Goal: Information Seeking & Learning: Learn about a topic

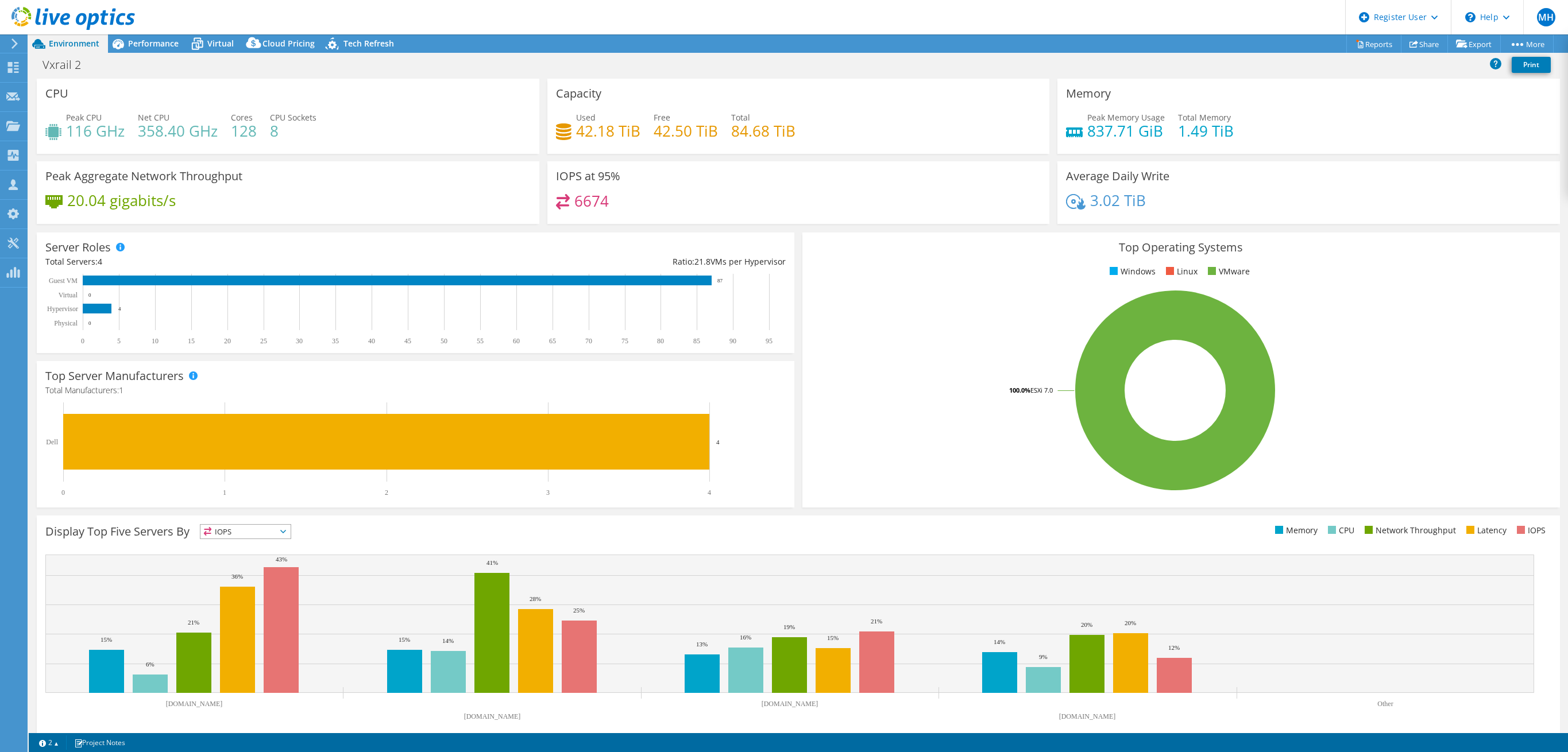
select select "USD"
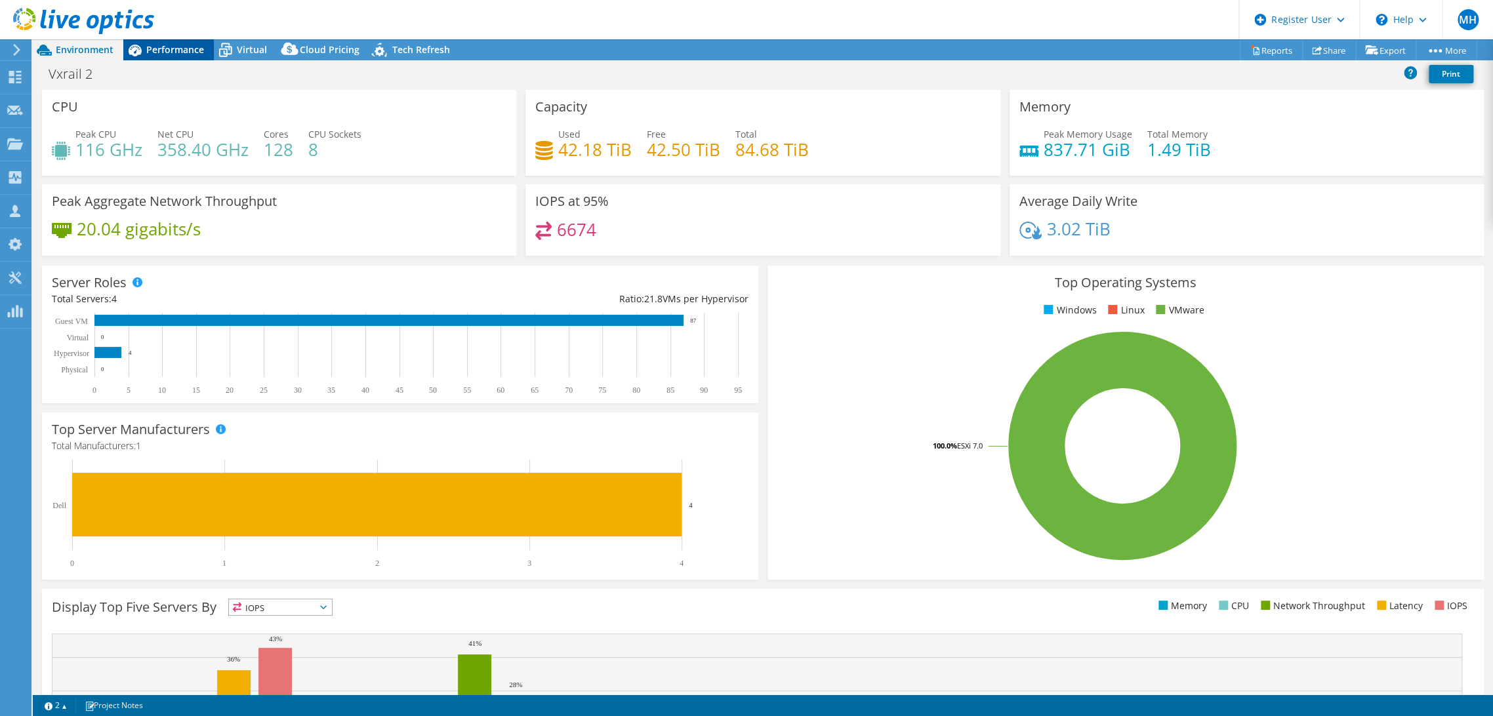
click at [196, 47] on span "Performance" at bounding box center [175, 49] width 58 height 12
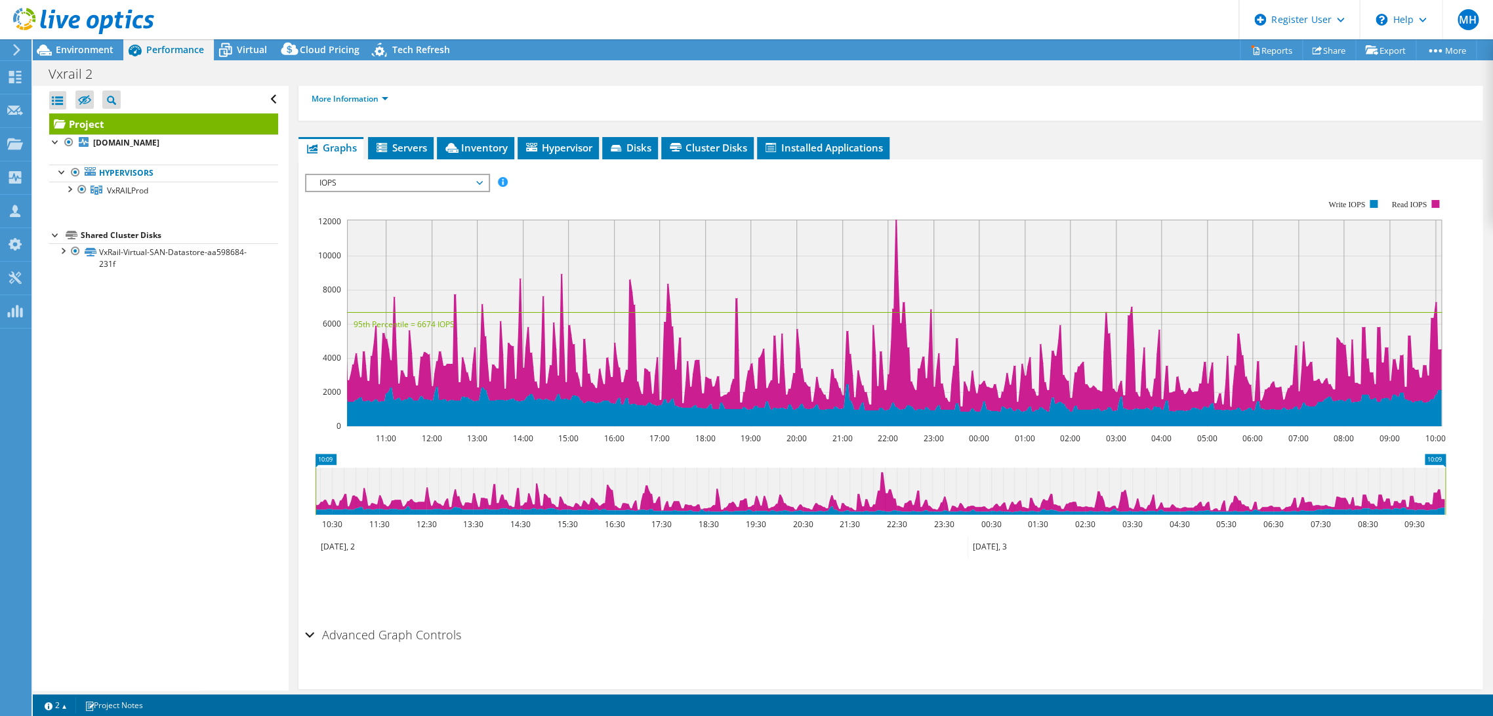
scroll to position [201, 0]
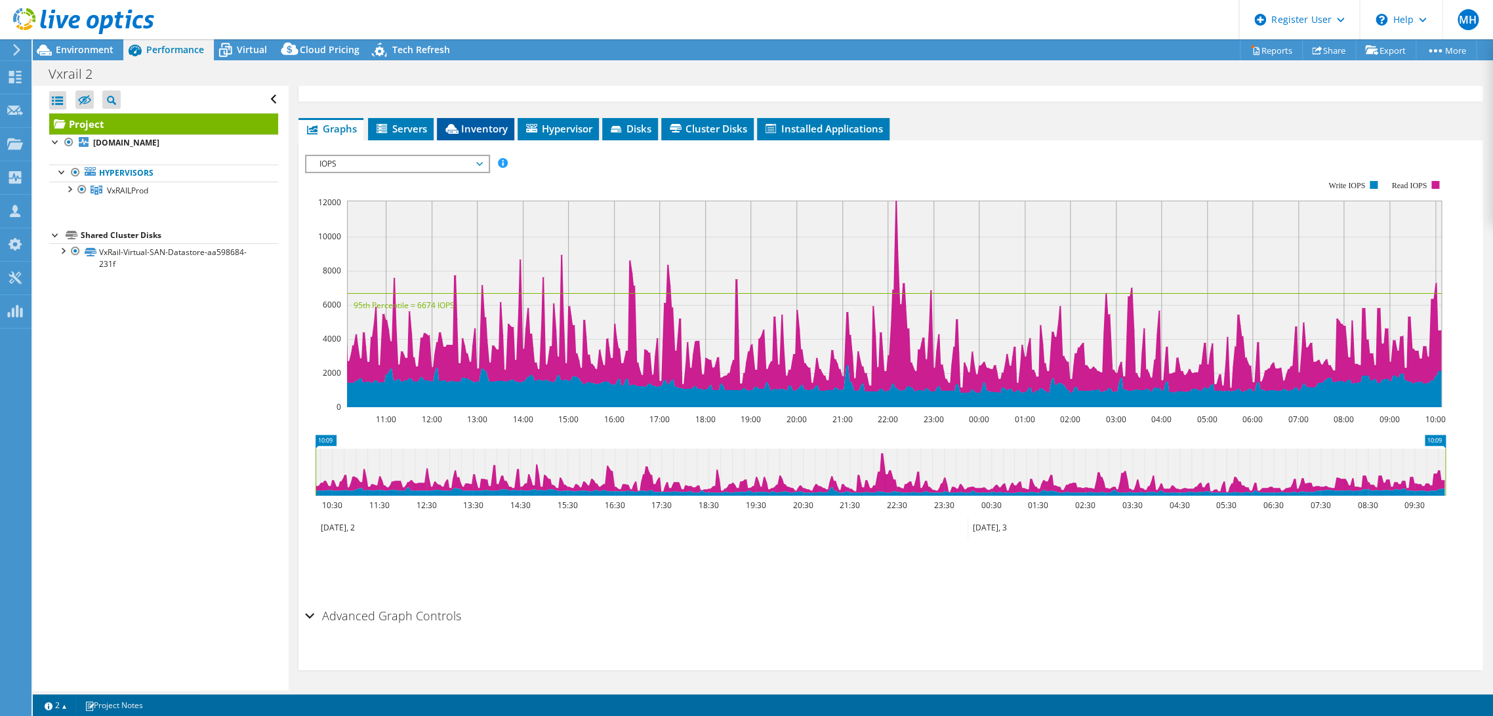
click at [497, 129] on span "Inventory" at bounding box center [475, 128] width 64 height 13
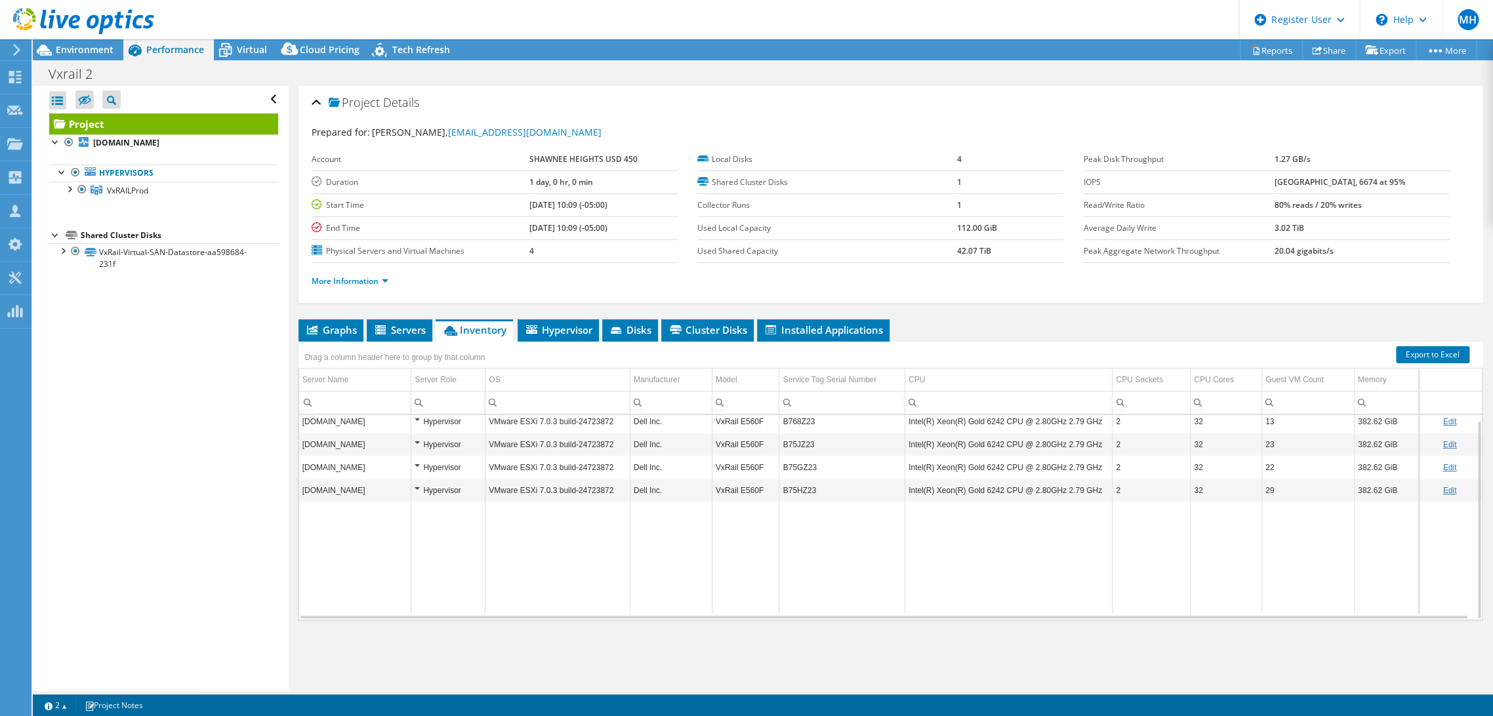
scroll to position [0, 0]
click at [1271, 430] on td "13" at bounding box center [1307, 426] width 92 height 23
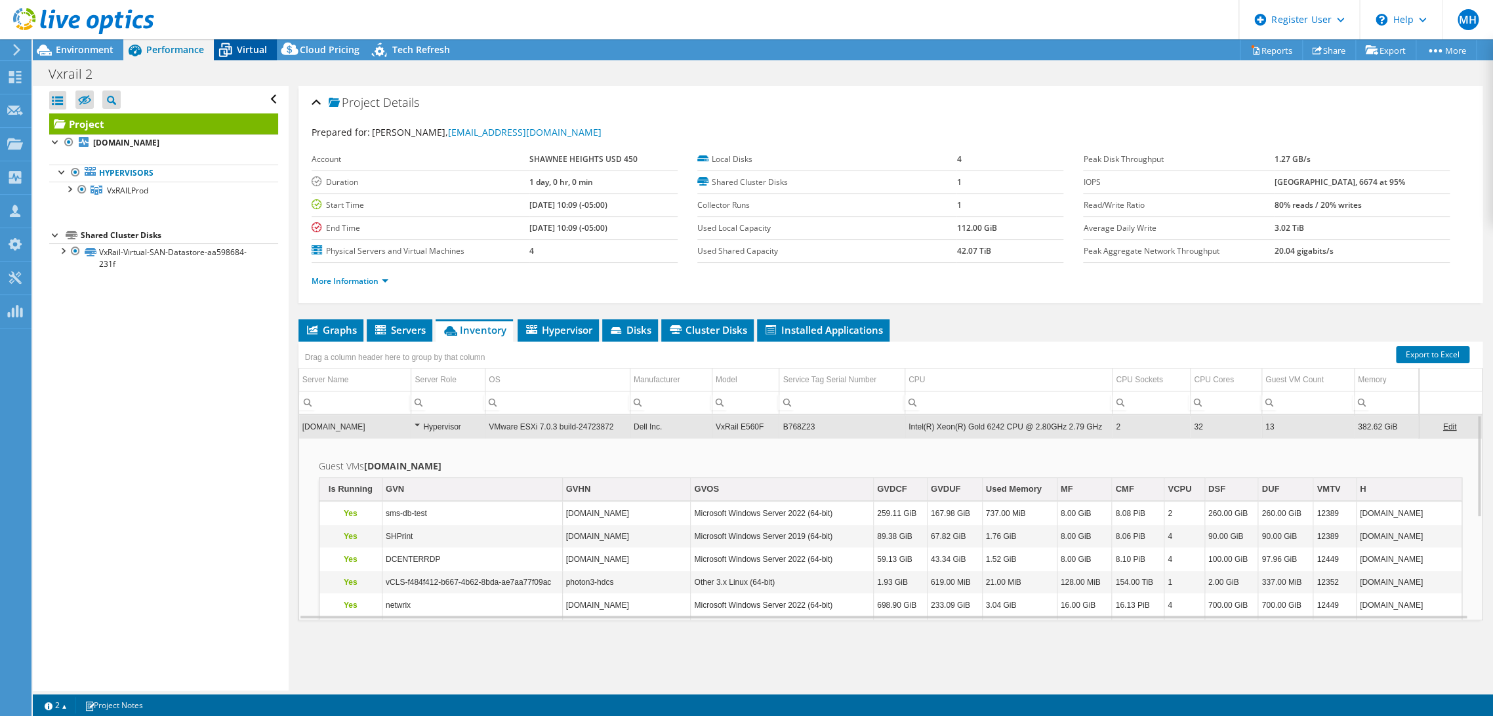
click at [253, 54] on span "Virtual" at bounding box center [252, 49] width 30 height 12
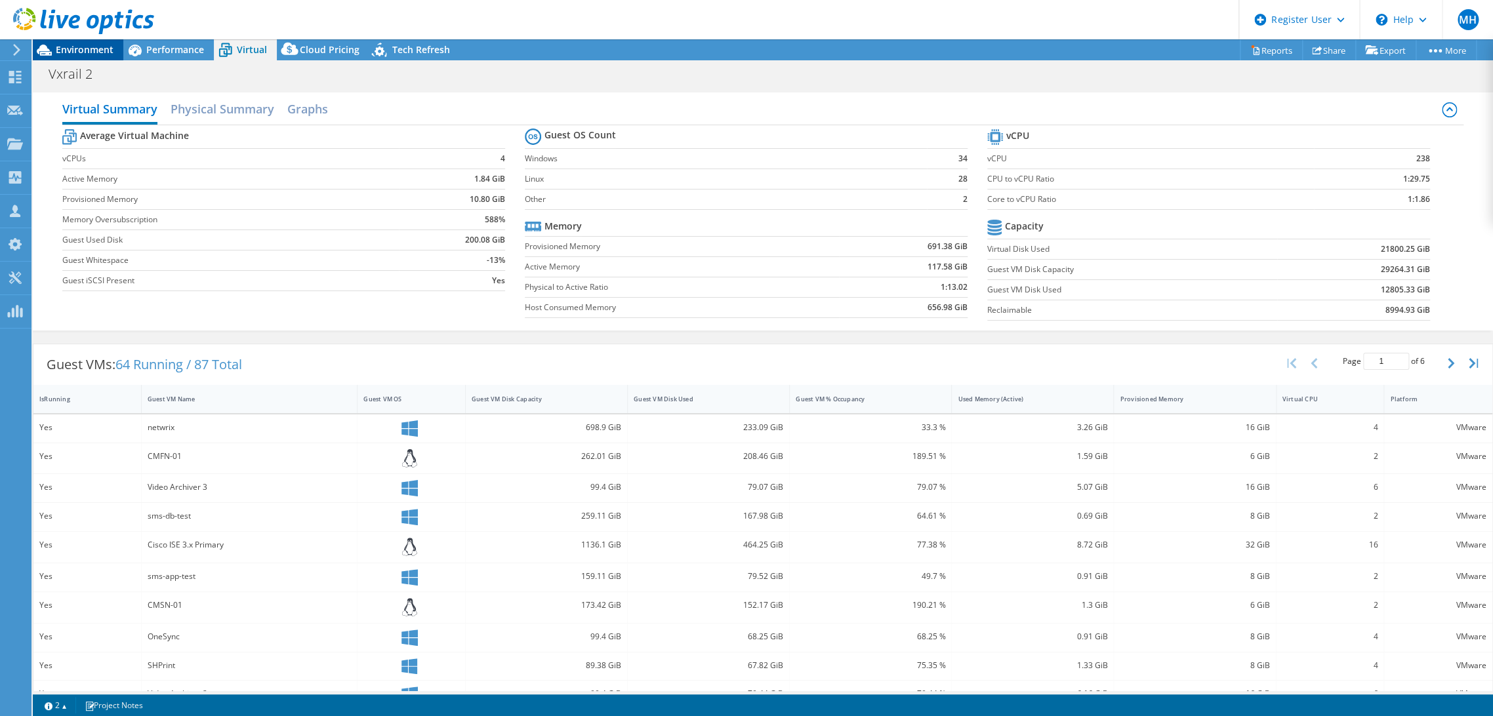
click at [94, 51] on span "Environment" at bounding box center [85, 49] width 58 height 12
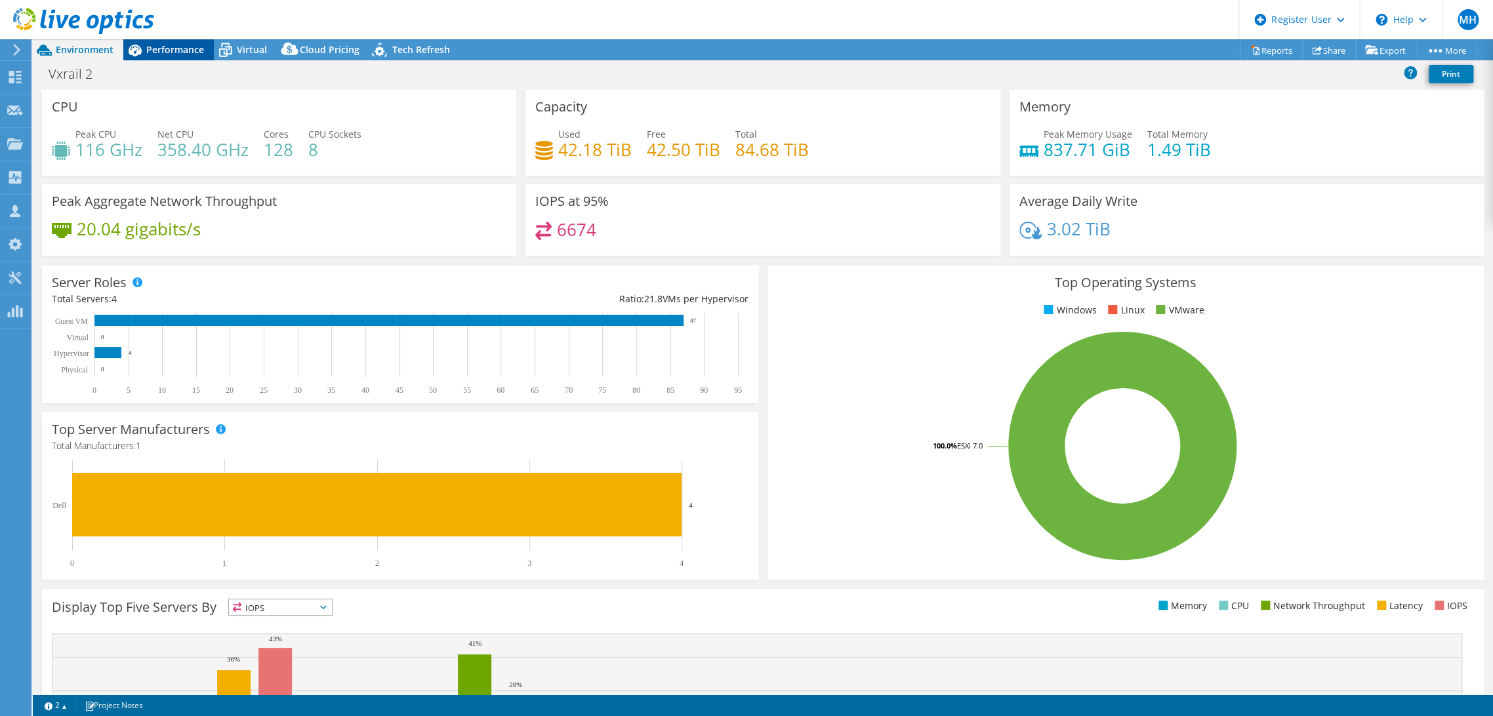
click at [189, 54] on span "Performance" at bounding box center [175, 49] width 58 height 12
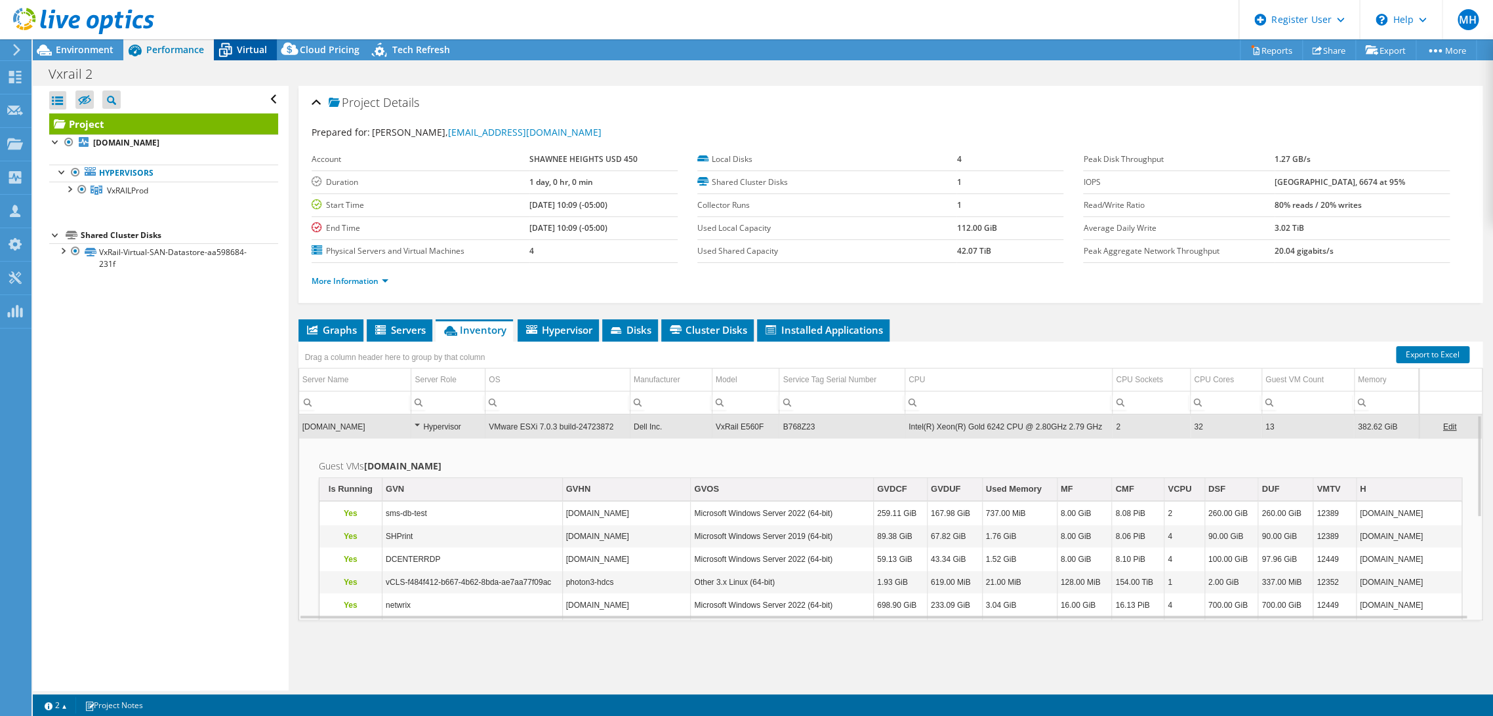
click at [241, 45] on span "Virtual" at bounding box center [252, 49] width 30 height 12
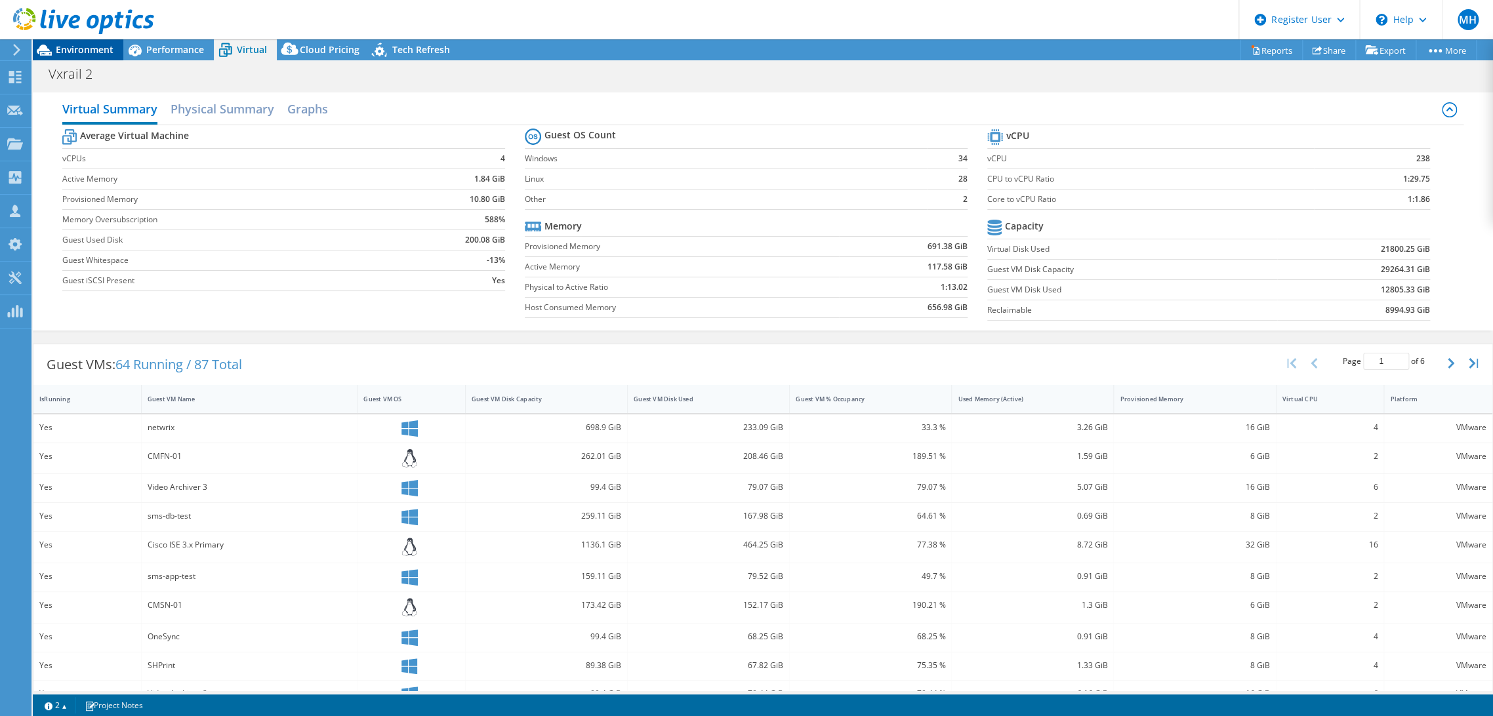
click at [109, 57] on div "Environment" at bounding box center [78, 49] width 91 height 21
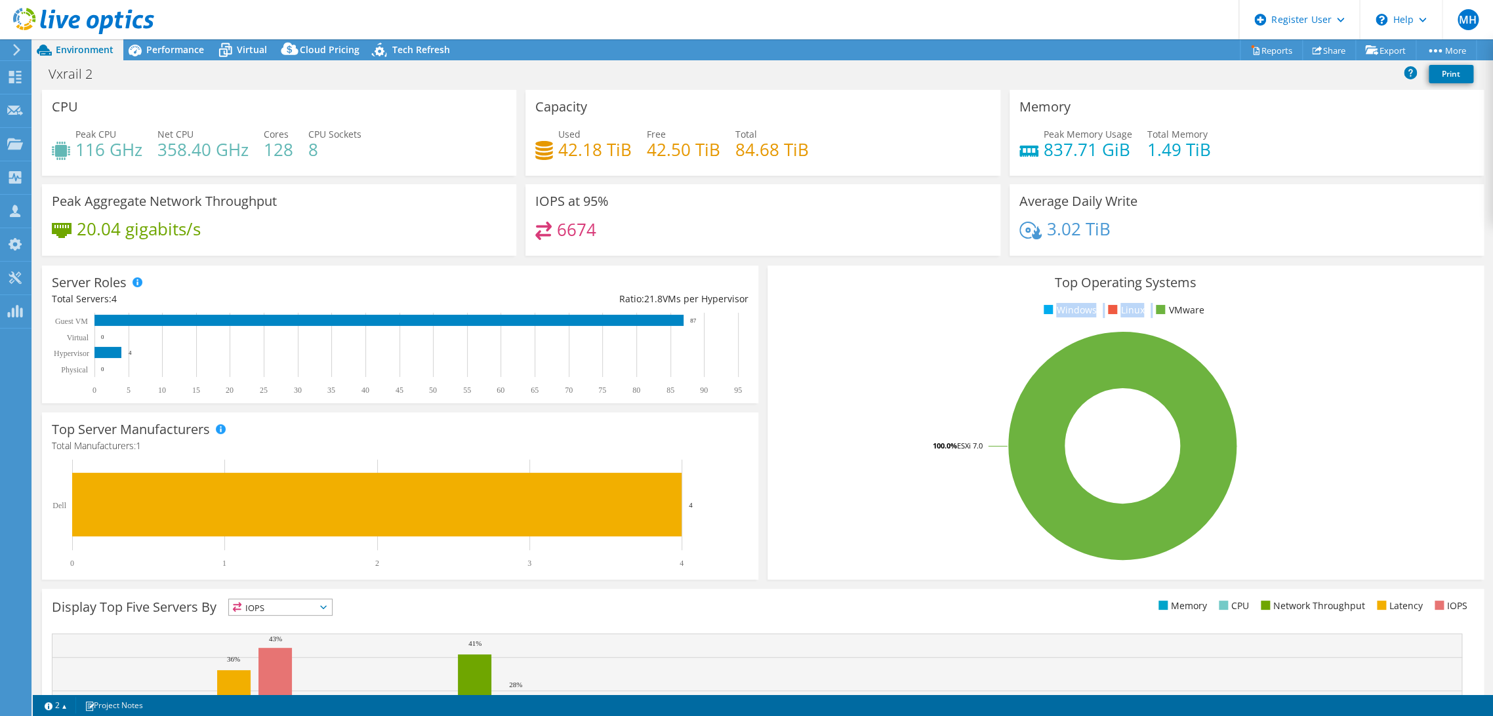
drag, startPoint x: 1160, startPoint y: 308, endPoint x: 798, endPoint y: 308, distance: 362.1
click at [798, 308] on ul "Windows Linux VMware" at bounding box center [1125, 310] width 697 height 15
click at [1252, 311] on ul "Windows Linux VMware" at bounding box center [1125, 310] width 697 height 15
drag, startPoint x: 553, startPoint y: 146, endPoint x: 825, endPoint y: 148, distance: 272.2
click at [825, 148] on div "Used 42.18 TiB Free 42.50 TiB Total 84.68 TiB" at bounding box center [762, 148] width 455 height 43
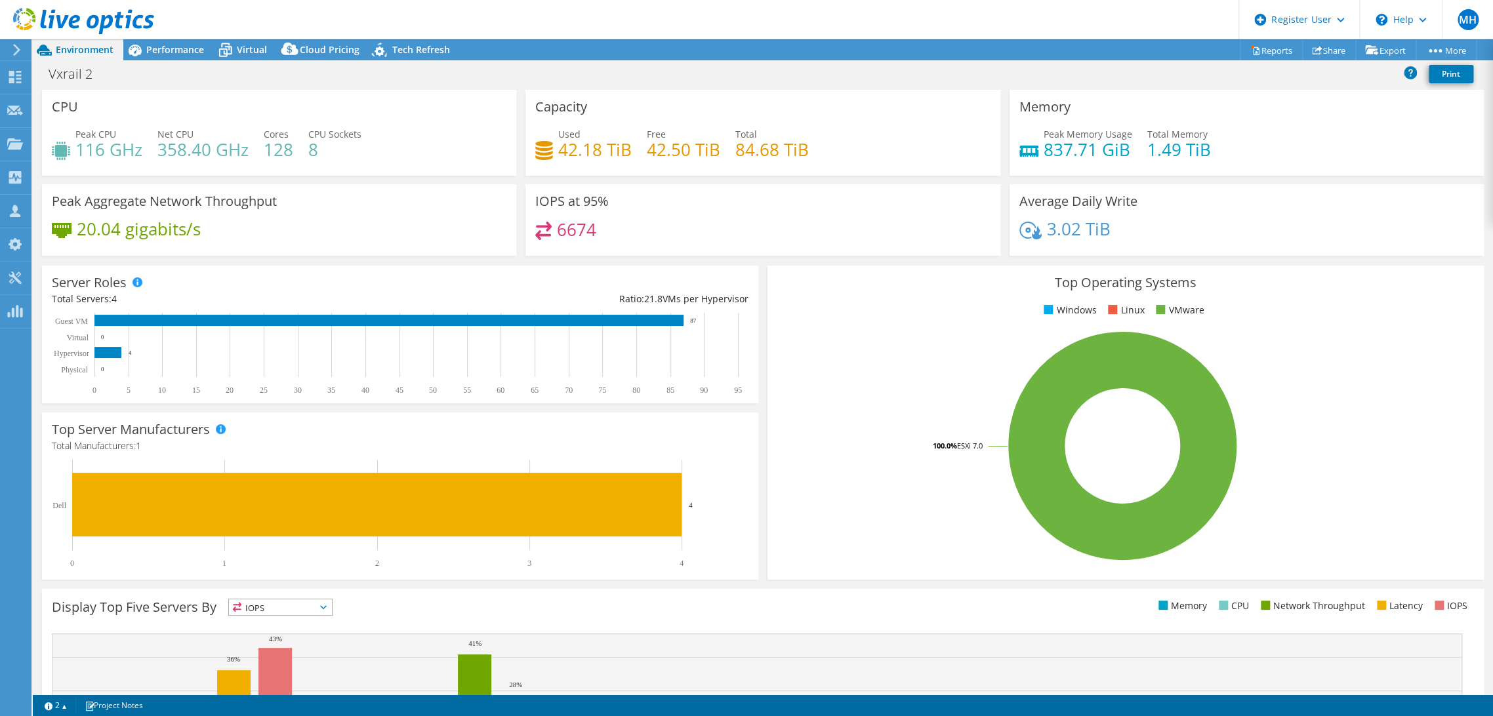
click at [826, 148] on div "Used 42.18 TiB Free 42.50 TiB Total 84.68 TiB" at bounding box center [762, 148] width 455 height 43
drag, startPoint x: 1013, startPoint y: 146, endPoint x: 1233, endPoint y: 146, distance: 219.7
click at [1233, 146] on div "Peak Memory Usage 837.71 GiB Total Memory 1.49 TiB" at bounding box center [1246, 148] width 455 height 43
click at [351, 224] on div "20.04 gigabits/s" at bounding box center [279, 236] width 455 height 28
click at [634, 226] on div "6674" at bounding box center [762, 236] width 455 height 28
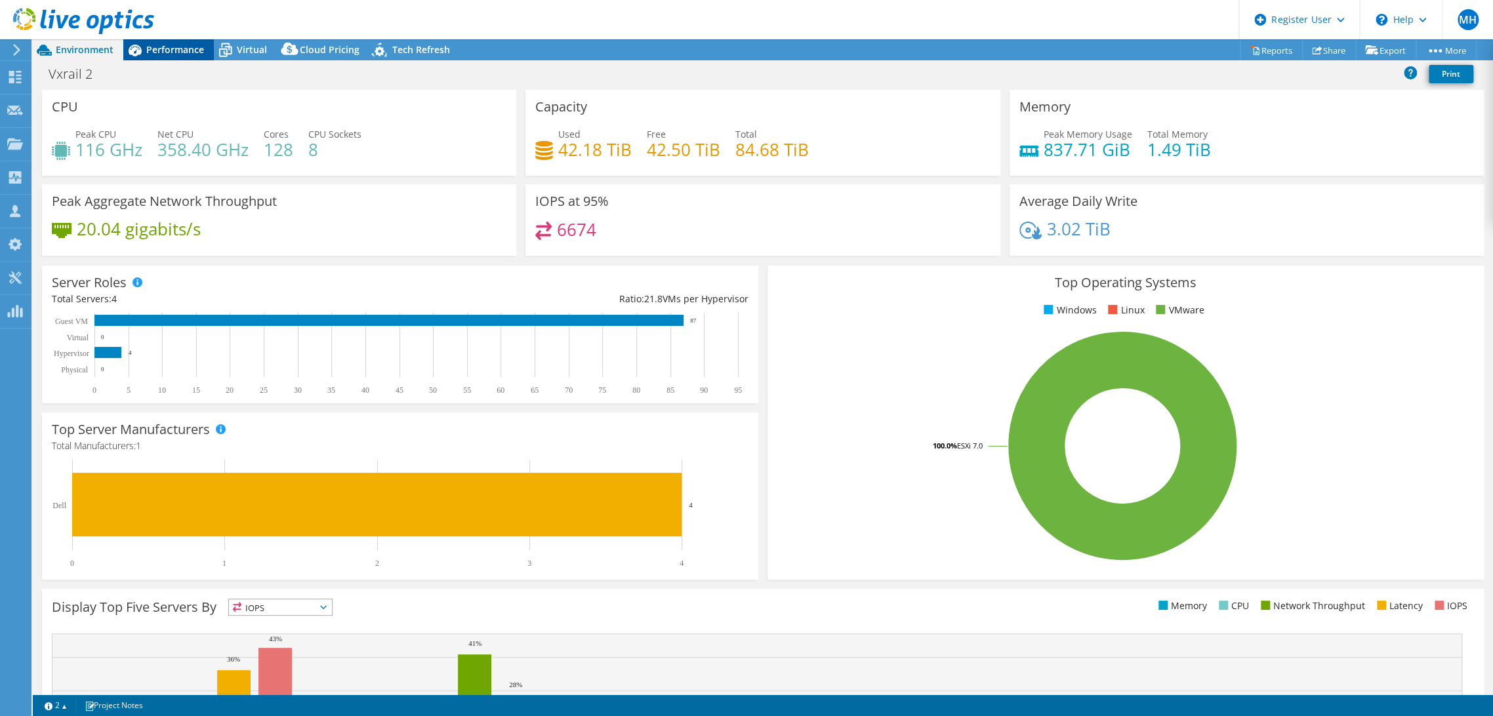
click at [148, 51] on span "Performance" at bounding box center [175, 49] width 58 height 12
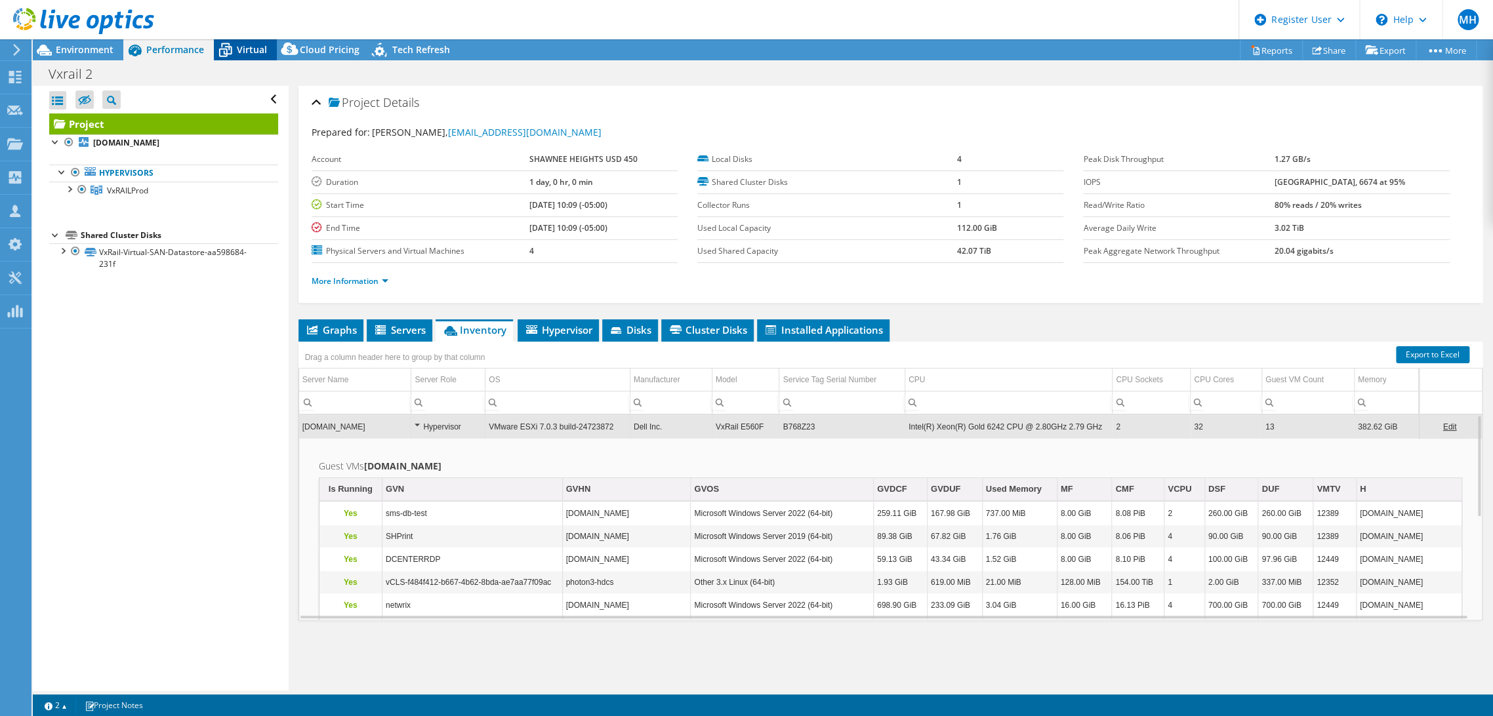
click at [245, 49] on span "Virtual" at bounding box center [252, 49] width 30 height 12
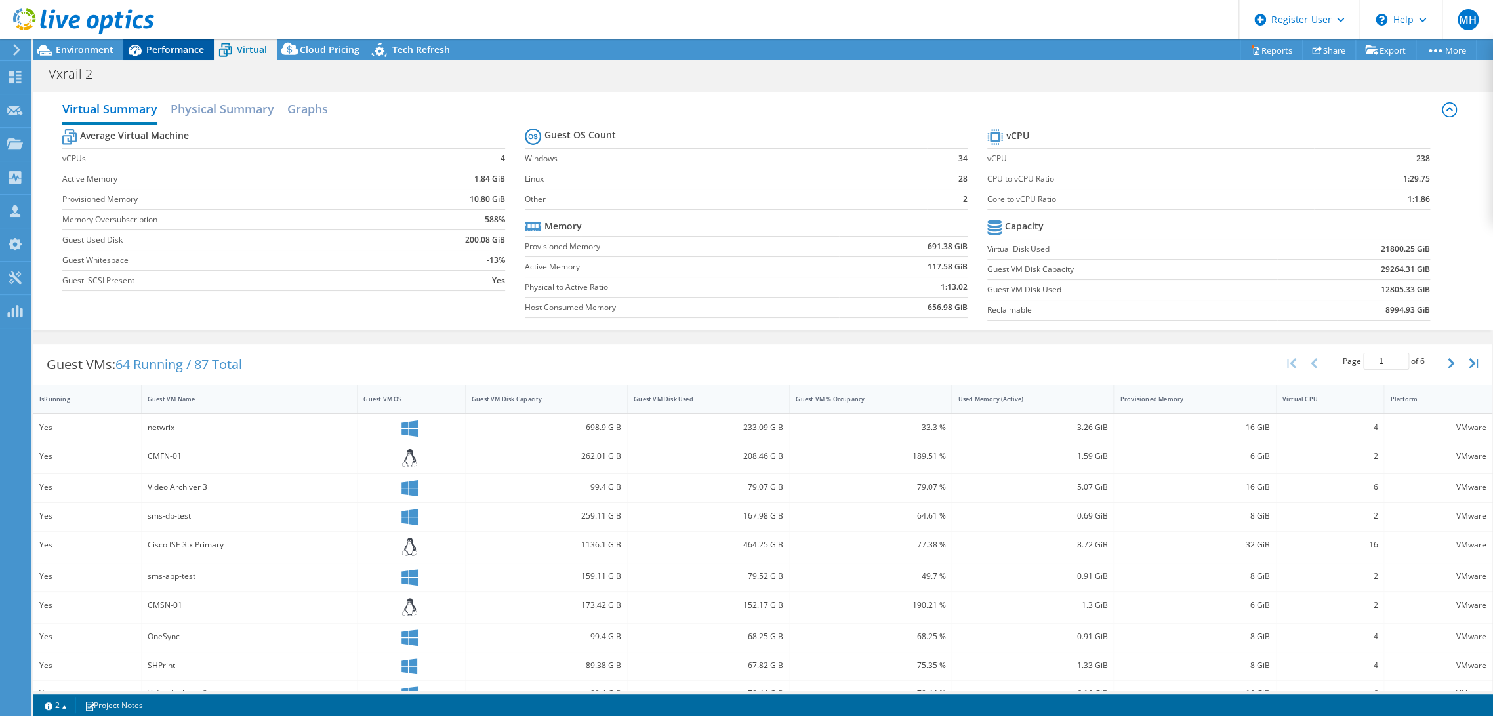
click at [171, 43] on span "Performance" at bounding box center [175, 49] width 58 height 12
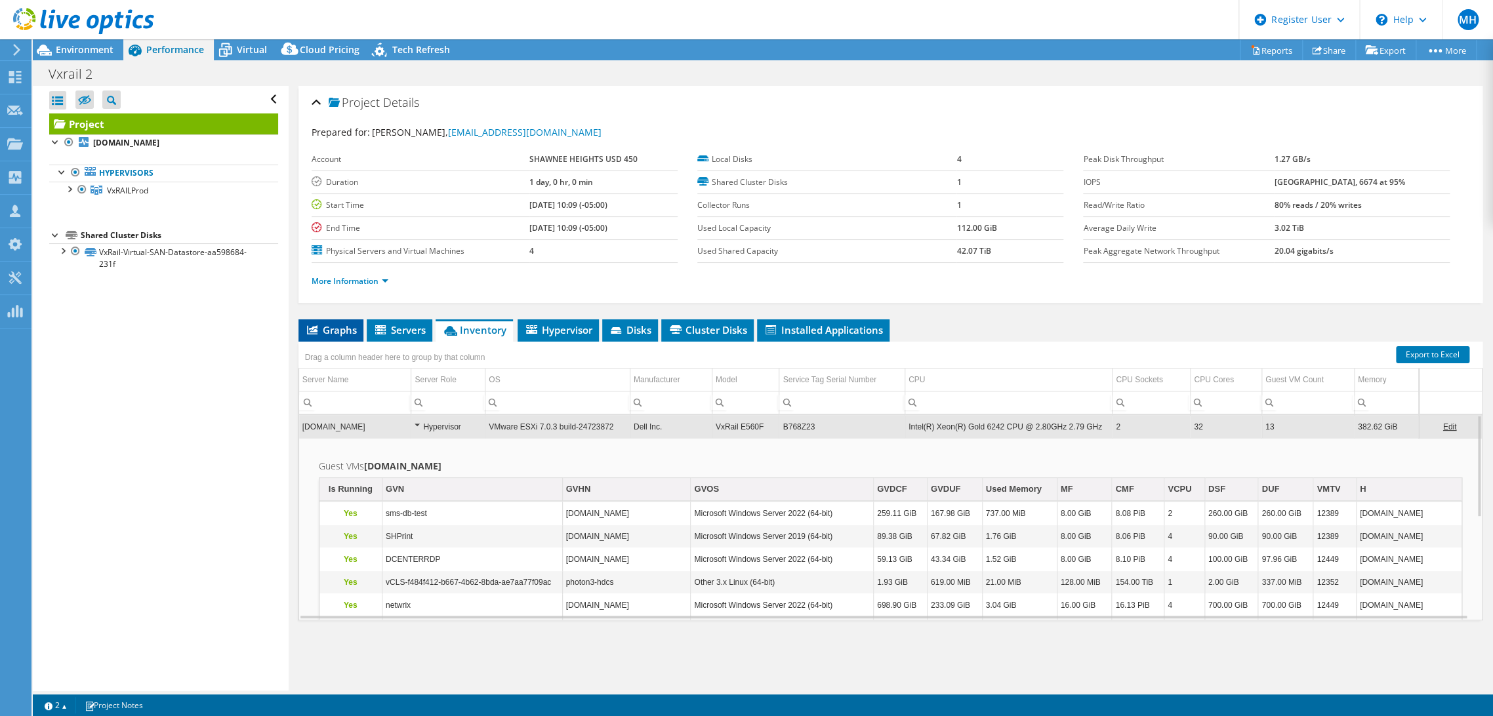
click at [335, 334] on span "Graphs" at bounding box center [331, 329] width 52 height 13
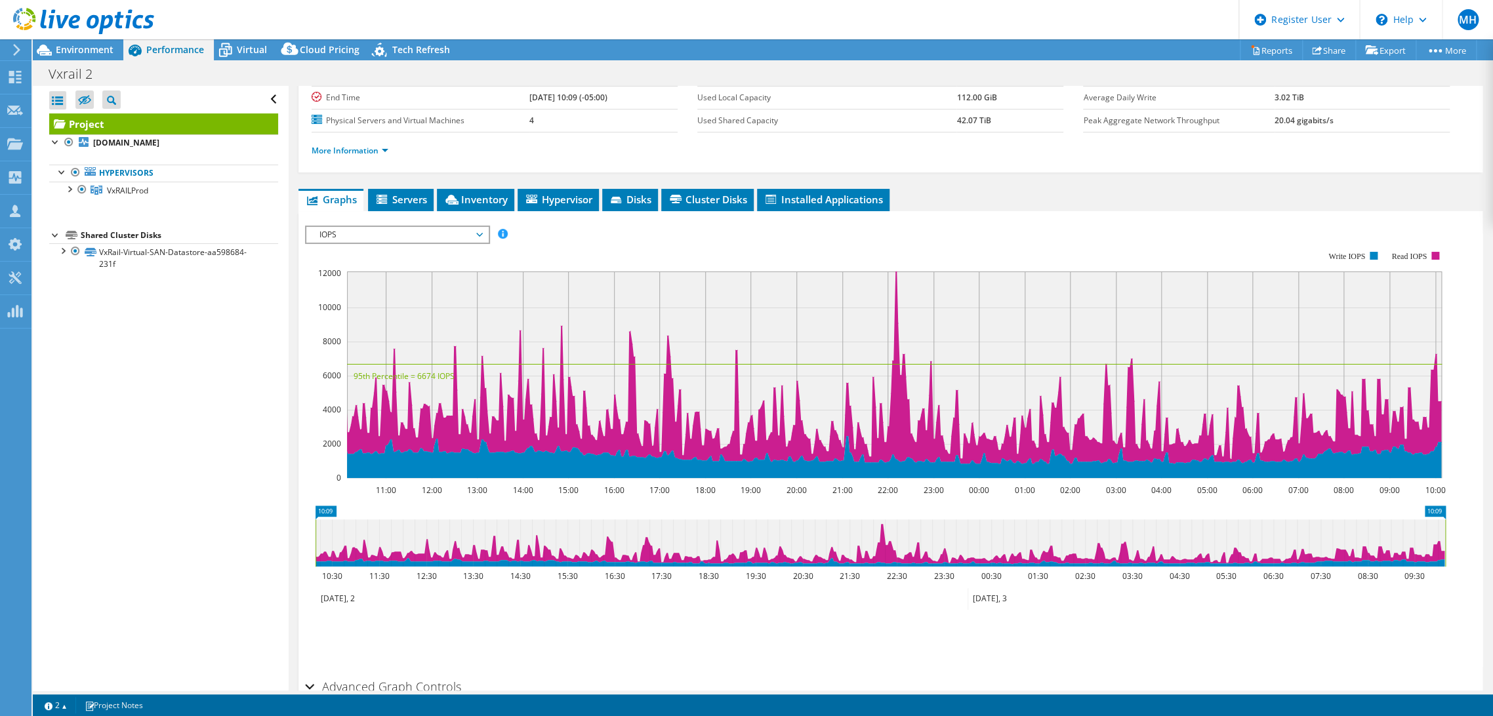
scroll to position [146, 0]
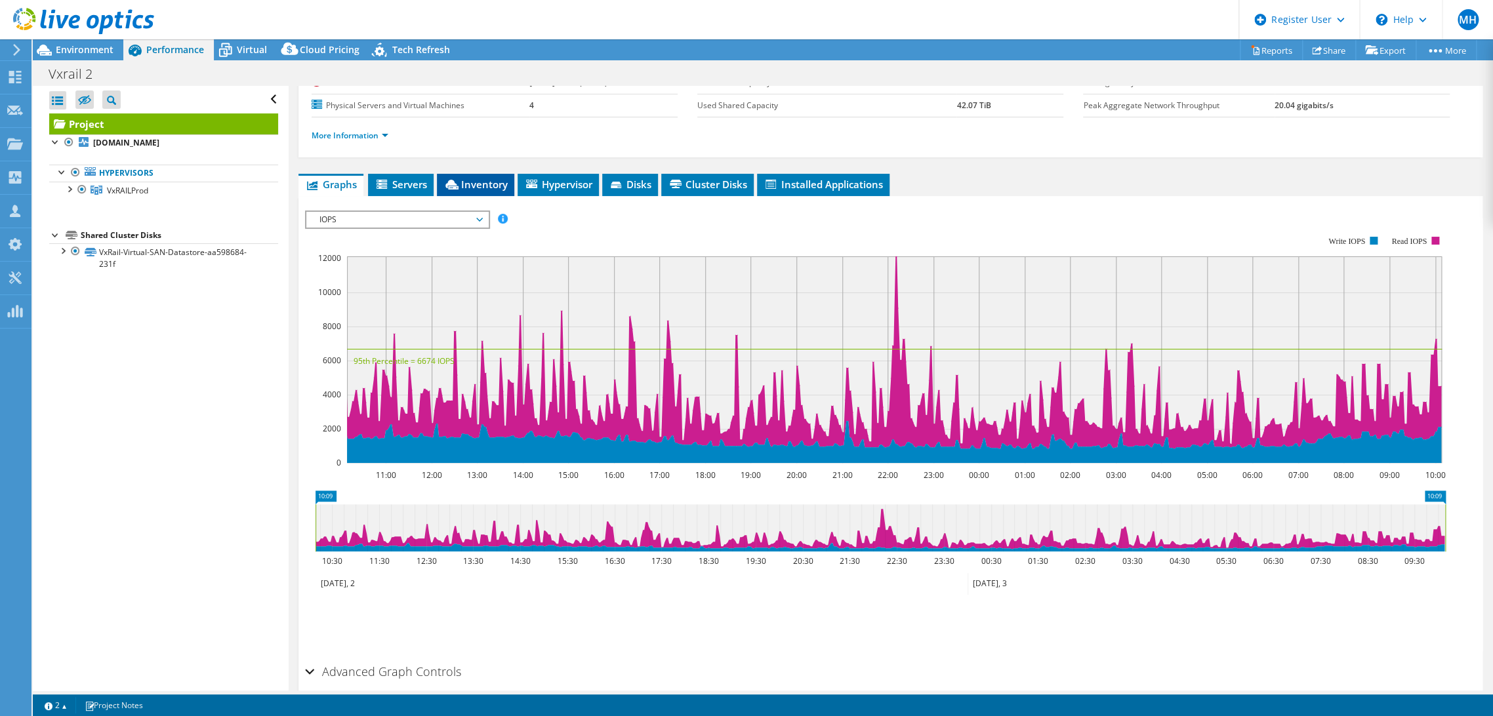
click at [470, 188] on span "Inventory" at bounding box center [475, 184] width 64 height 13
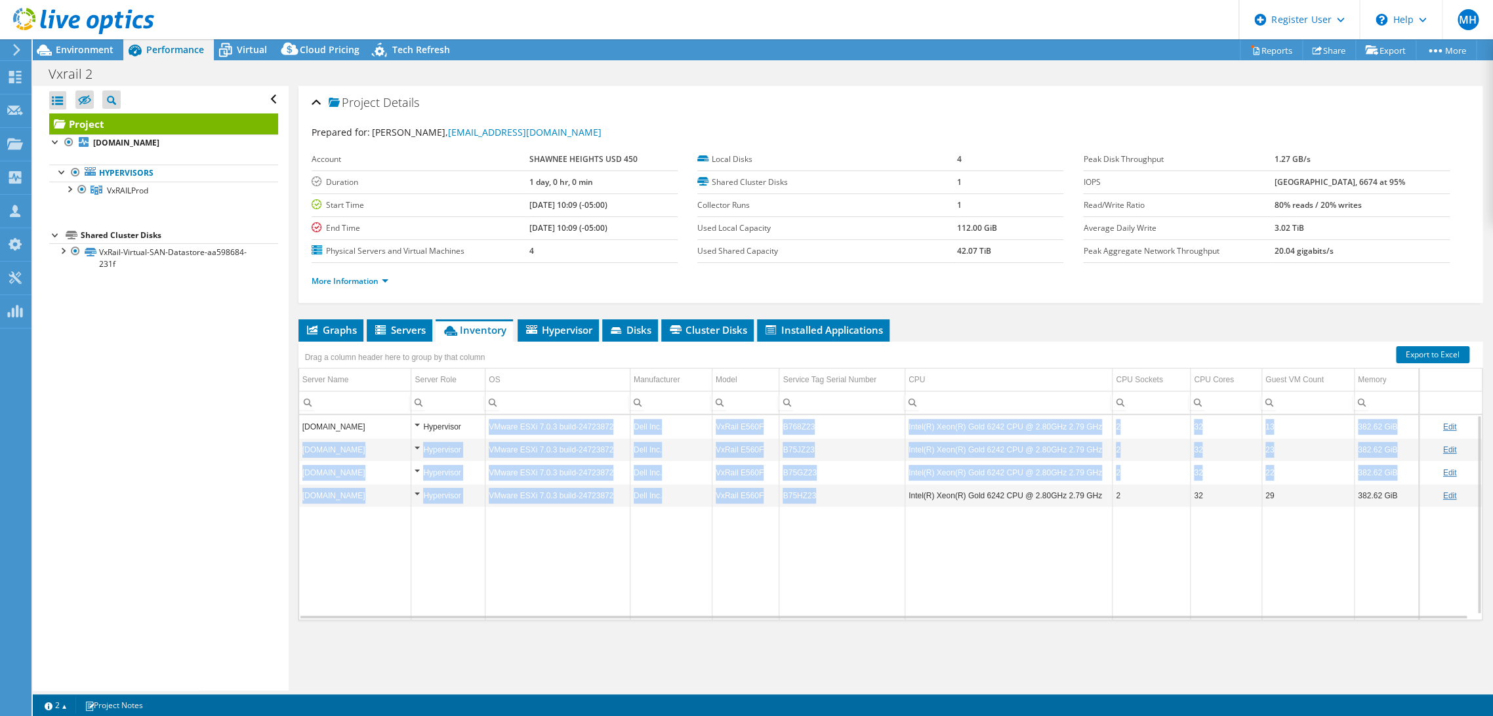
drag, startPoint x: 464, startPoint y: 421, endPoint x: 872, endPoint y: 495, distance: 413.9
click at [872, 495] on tbody "[DOMAIN_NAME] Hypervisor VMware ESXi 7.0.3 build-24723872 Dell Inc. VxRail E560…" at bounding box center [890, 517] width 1183 height 205
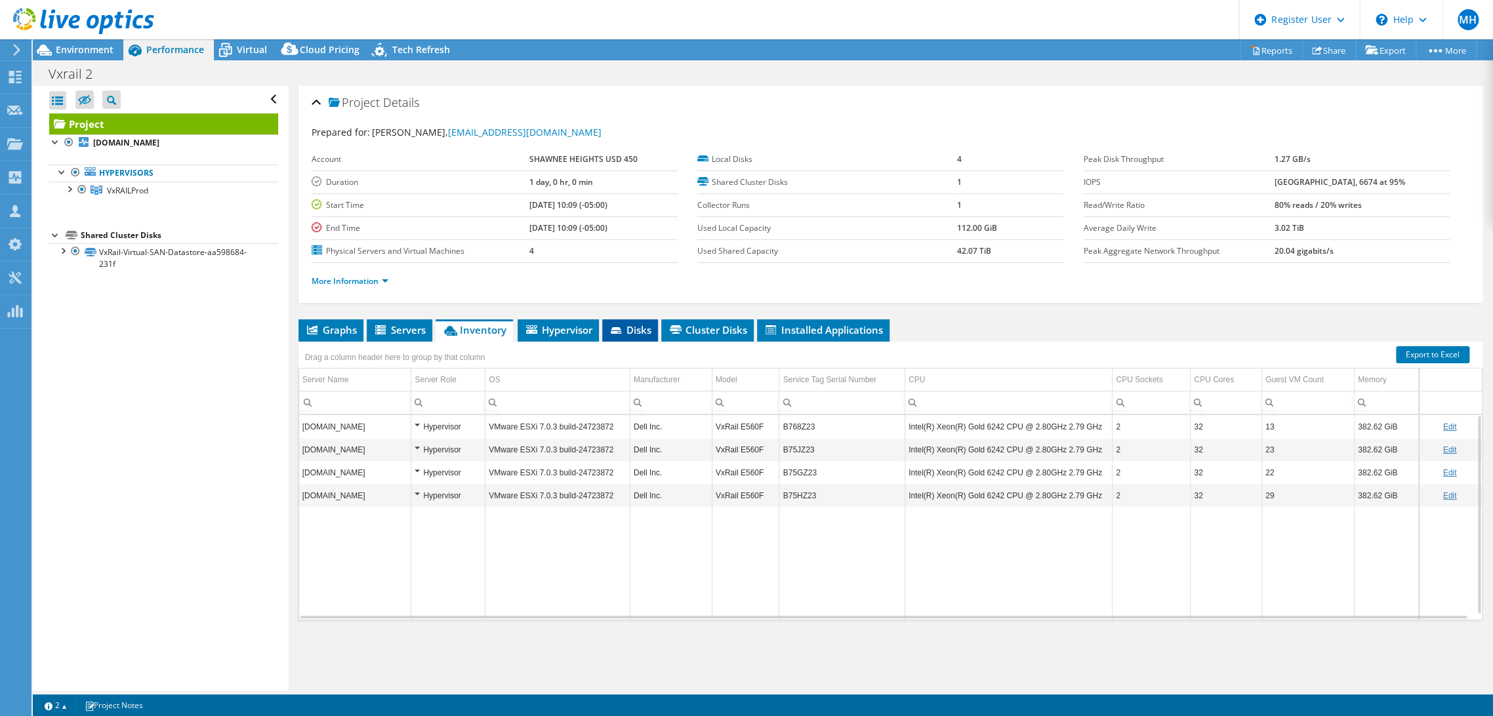
click at [649, 325] on span "Disks" at bounding box center [630, 329] width 43 height 13
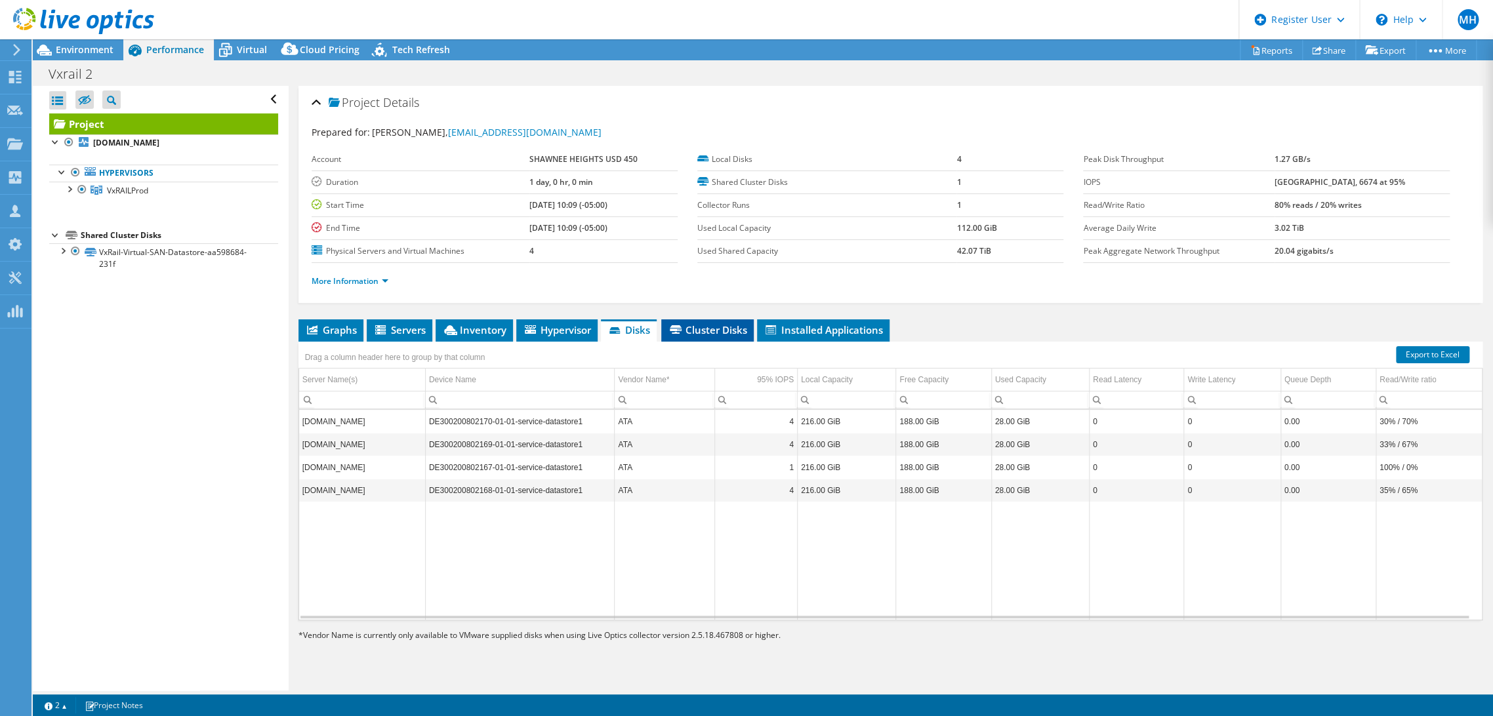
click at [716, 325] on span "Cluster Disks" at bounding box center [707, 329] width 79 height 13
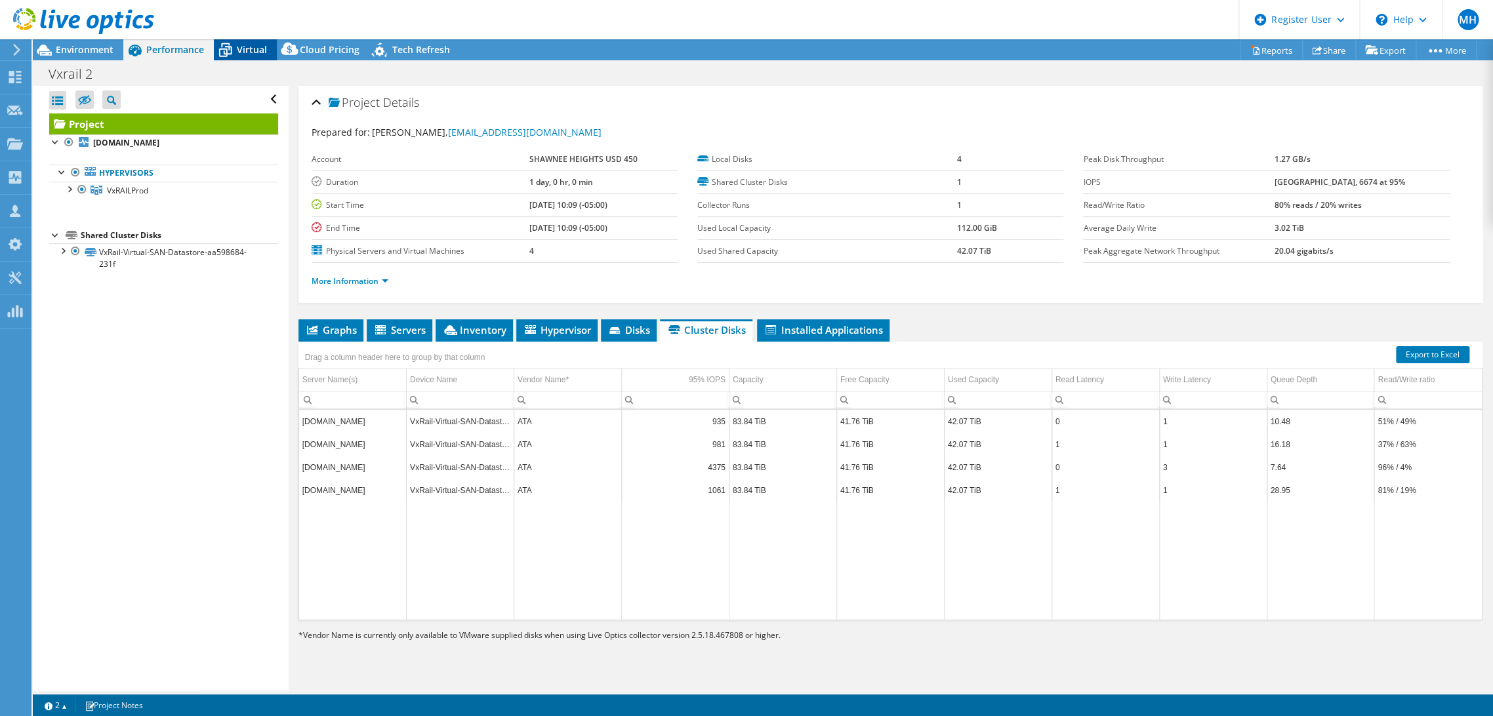
click at [247, 47] on span "Virtual" at bounding box center [252, 49] width 30 height 12
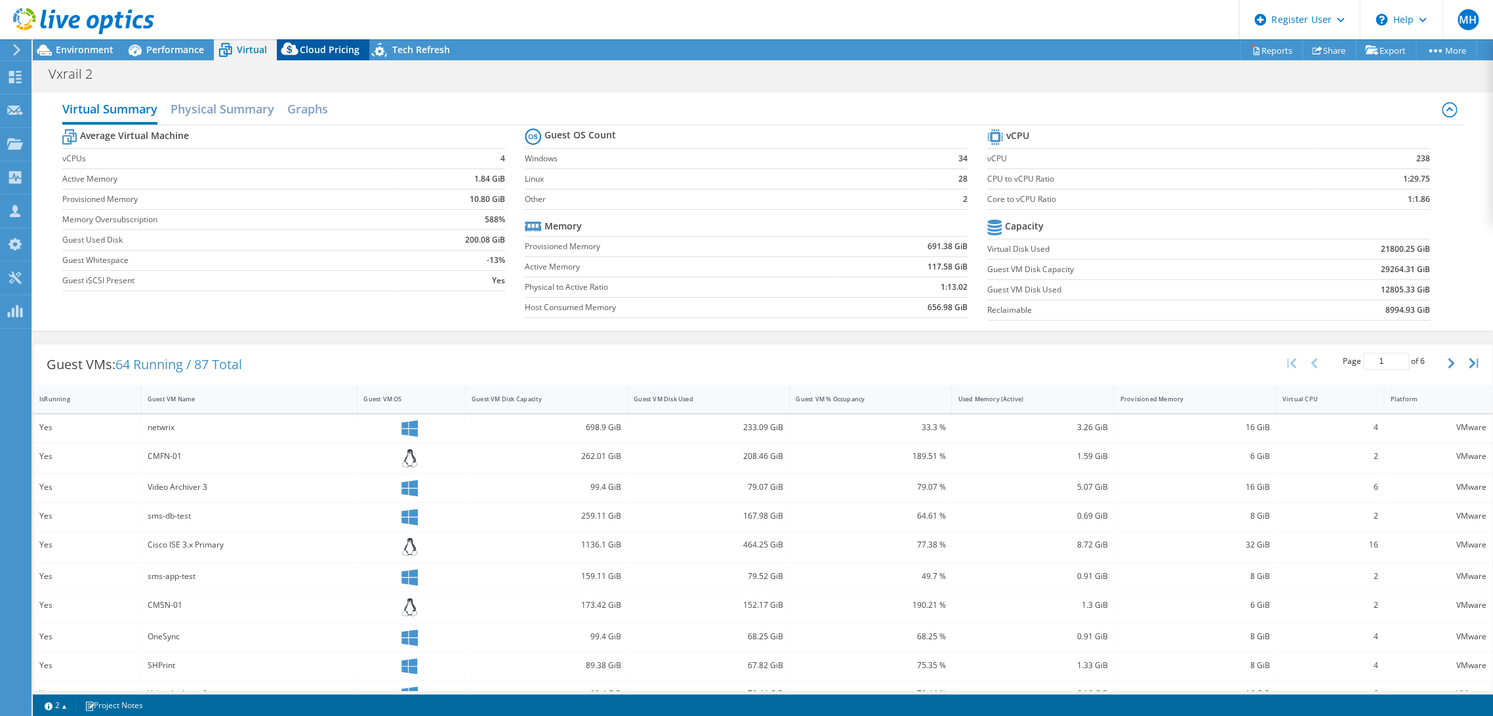
click at [323, 47] on span "Cloud Pricing" at bounding box center [330, 49] width 60 height 12
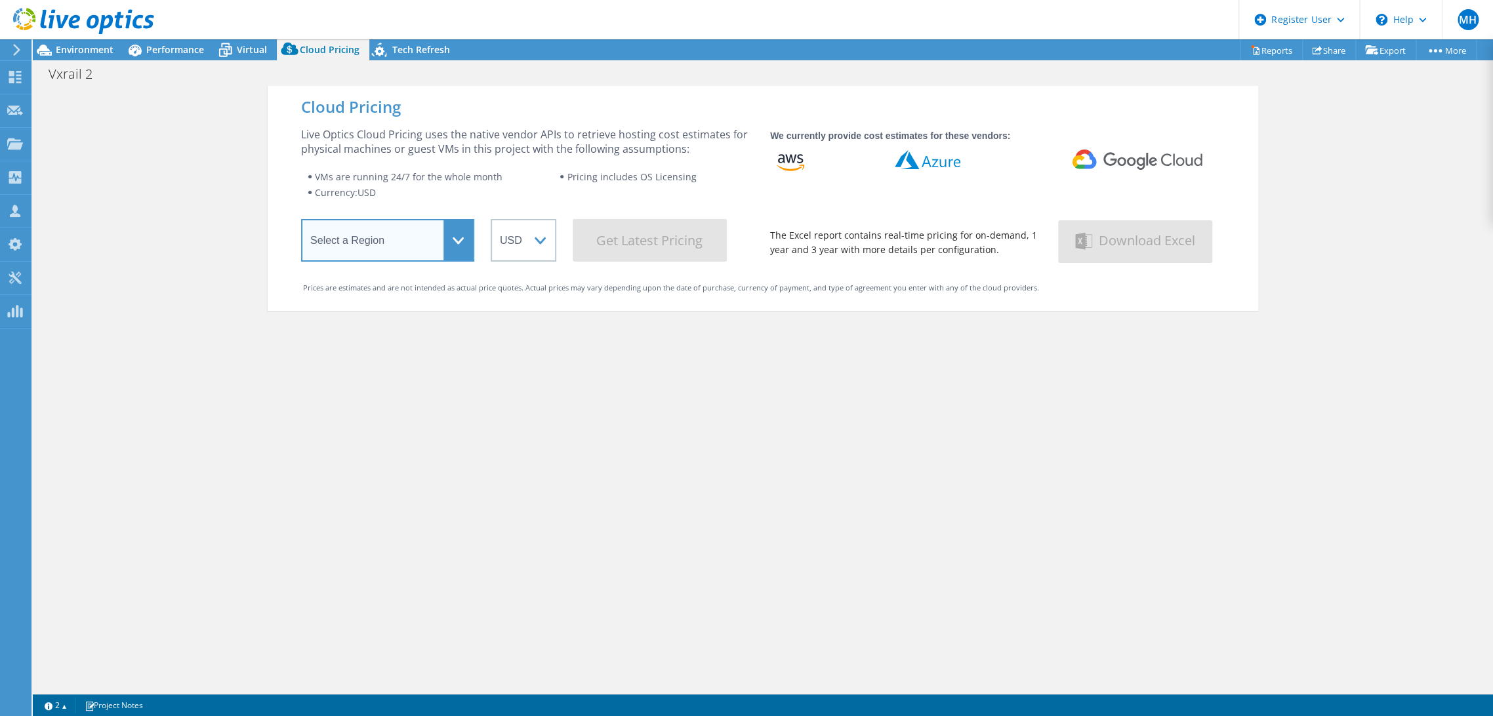
click at [438, 238] on select "Select a Region [GEOGRAPHIC_DATA] ([GEOGRAPHIC_DATA]) [GEOGRAPHIC_DATA] ([GEOGR…" at bounding box center [387, 240] width 173 height 43
select select "USEast"
click at [301, 222] on select "Select a Region [GEOGRAPHIC_DATA] ([GEOGRAPHIC_DATA]) [GEOGRAPHIC_DATA] ([GEOGR…" at bounding box center [387, 240] width 173 height 43
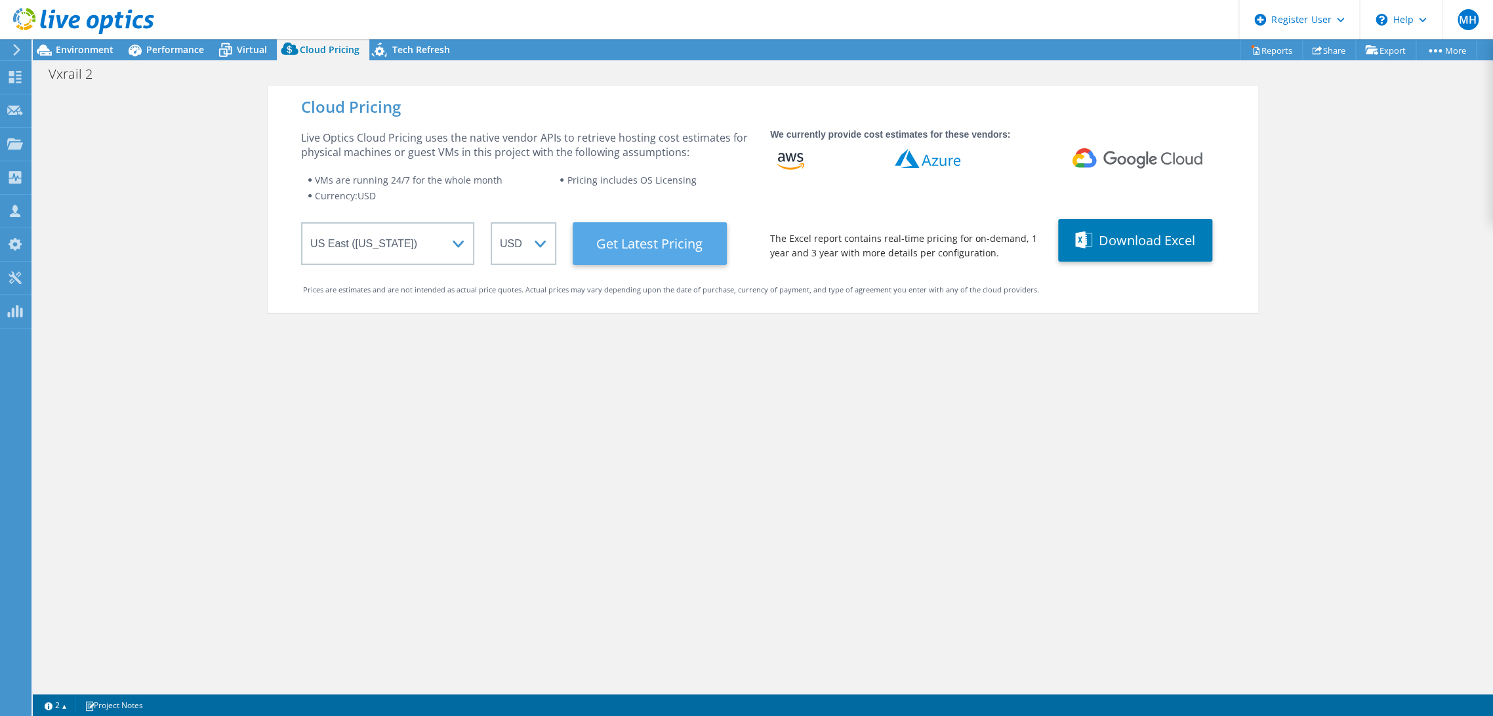
click at [659, 245] on Latest "Get Latest Pricing" at bounding box center [650, 243] width 154 height 43
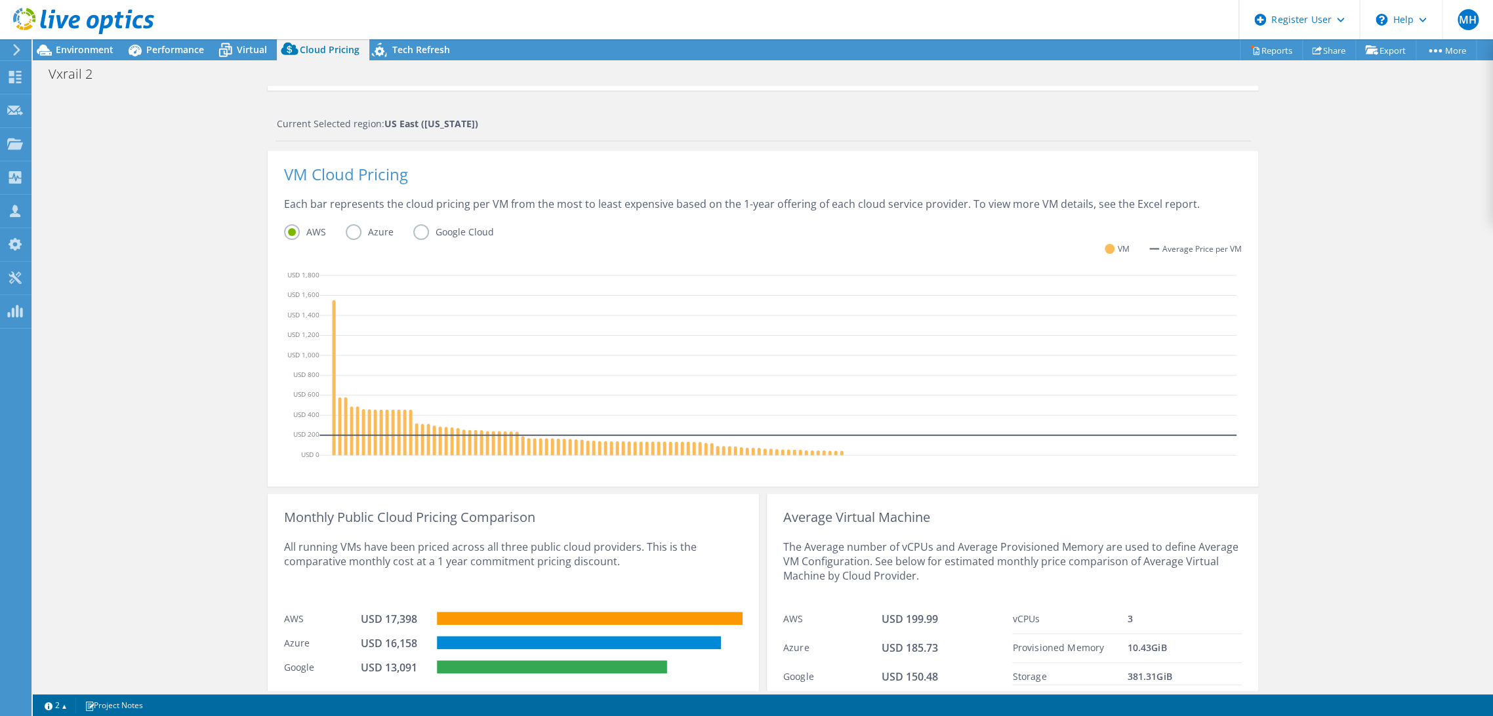
scroll to position [270, 0]
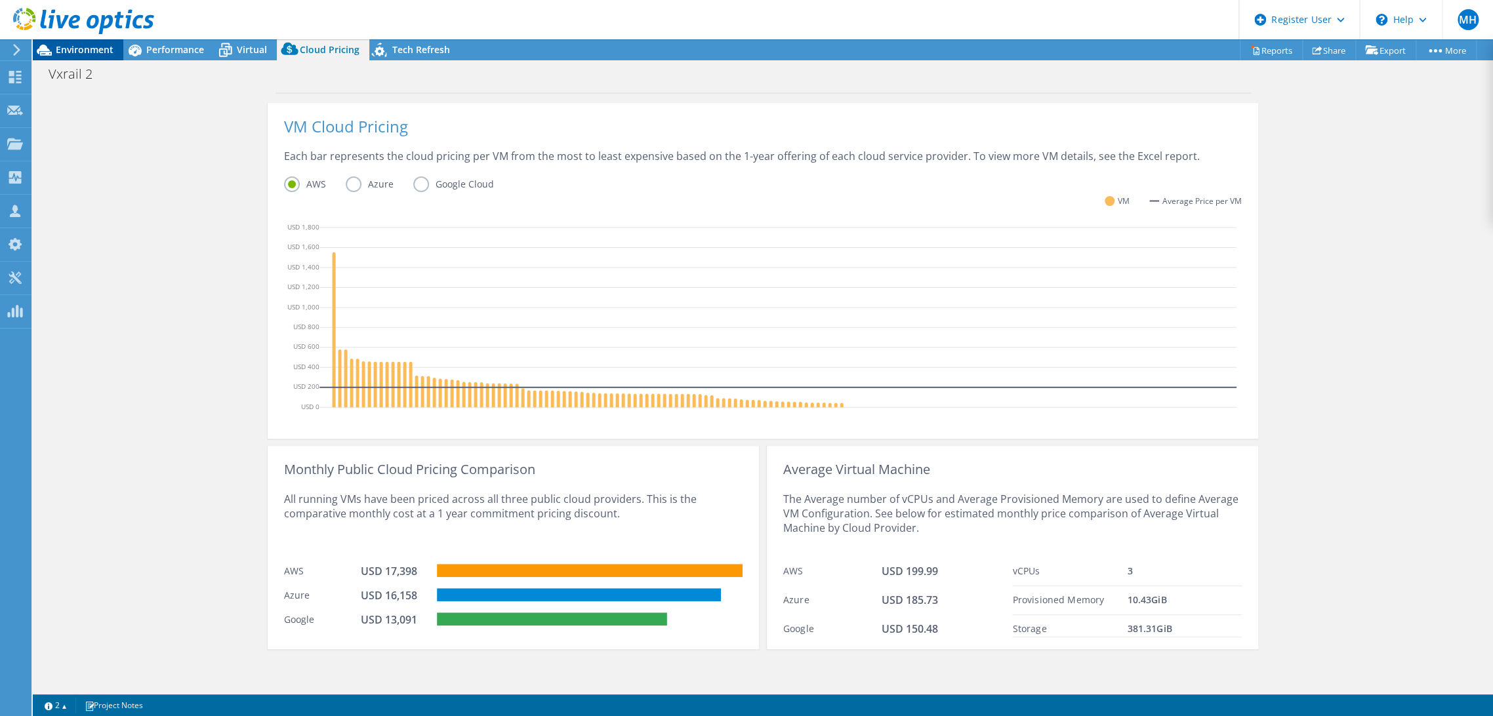
click at [81, 47] on span "Environment" at bounding box center [85, 49] width 58 height 12
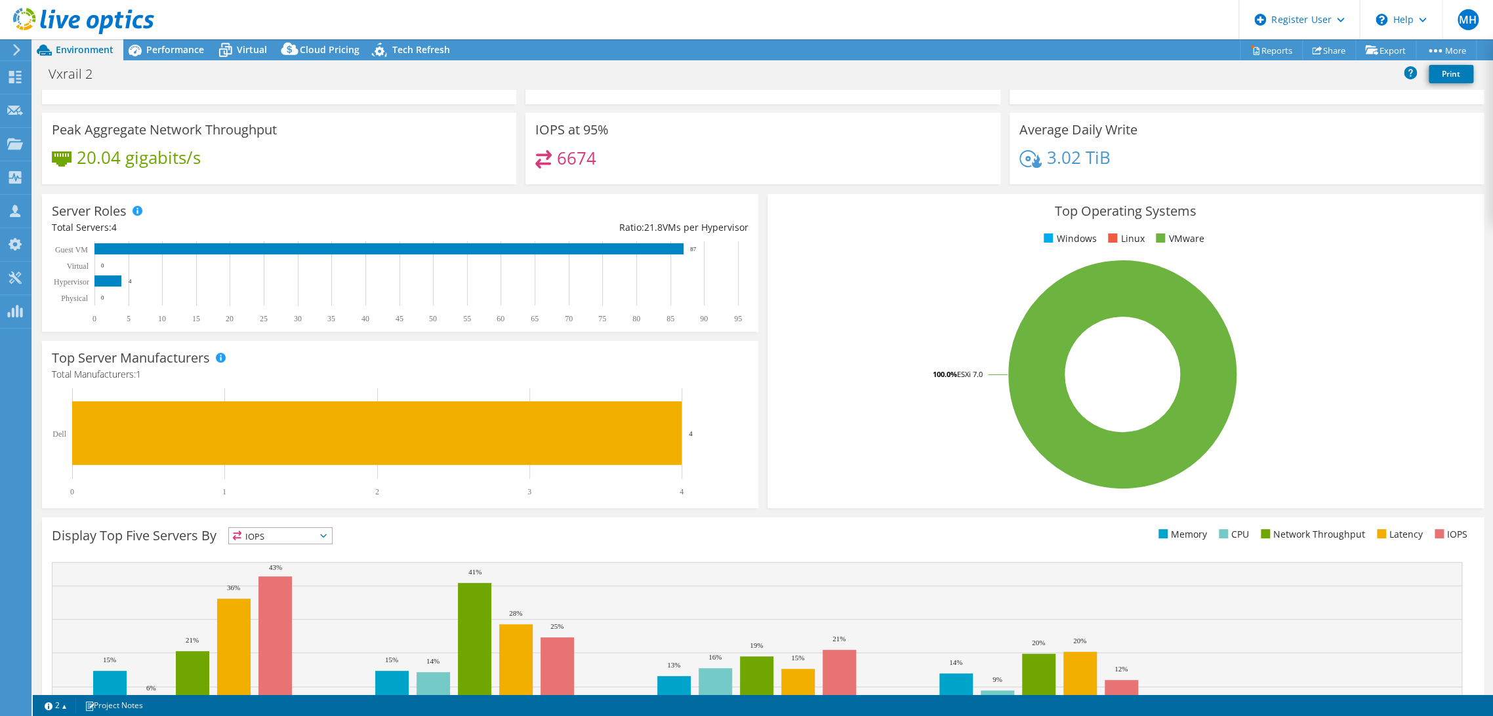
scroll to position [0, 0]
